Goal: Task Accomplishment & Management: Manage account settings

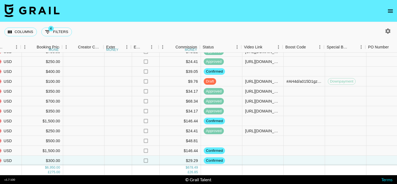
scroll to position [25, 491]
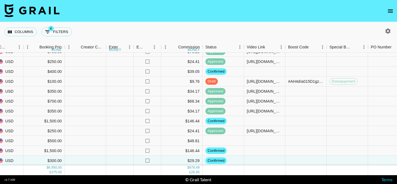
click at [389, 7] on button "open drawer" at bounding box center [390, 11] width 11 height 11
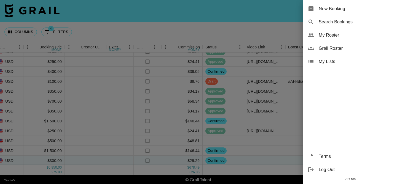
click at [318, 35] on div "My Roster" at bounding box center [350, 35] width 94 height 13
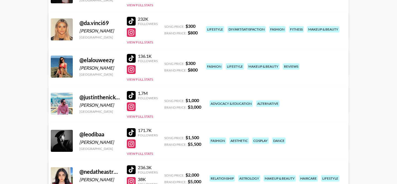
scroll to position [125, 0]
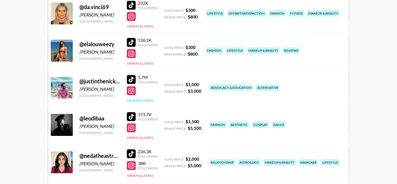
click at [147, 100] on button "View Full Stats" at bounding box center [140, 101] width 26 height 4
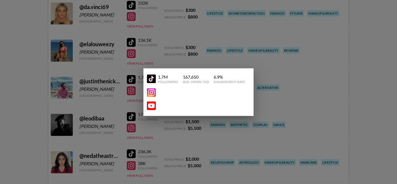
click at [120, 86] on div at bounding box center [198, 92] width 397 height 184
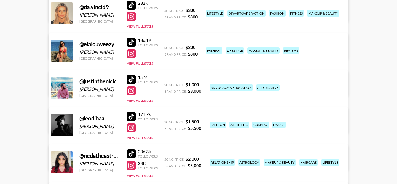
click at [200, 122] on link "View/Edit Details" at bounding box center [129, 125] width 142 height 6
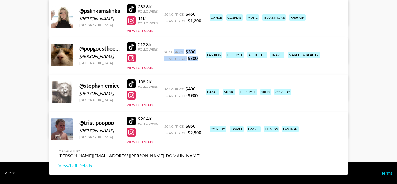
drag, startPoint x: 174, startPoint y: 51, endPoint x: 176, endPoint y: 62, distance: 11.1
click at [176, 62] on div "@ popgoestheeweasel Eloise Harkness United Kingdom 212.8K Followers View Full S…" at bounding box center [198, 68] width 300 height 63
click at [176, 63] on div "@ popgoestheeweasel Eloise Harkness United Kingdom 212.8K Followers View Full S…" at bounding box center [198, 68] width 300 height 63
drag, startPoint x: 165, startPoint y: 52, endPoint x: 207, endPoint y: 57, distance: 43.3
click at [207, 57] on div "@ popgoestheeweasel Eloise Harkness United Kingdom 212.8K Followers View Full S…" at bounding box center [198, 68] width 300 height 63
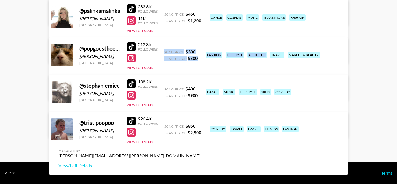
click at [177, 63] on div "@ popgoestheeweasel Eloise Harkness United Kingdom 212.8K Followers View Full S…" at bounding box center [198, 68] width 300 height 63
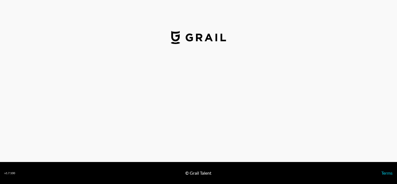
select select "USD"
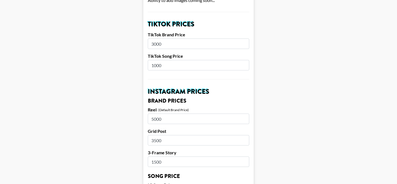
scroll to position [192, 0]
